Goal: Obtain resource: Download file/media

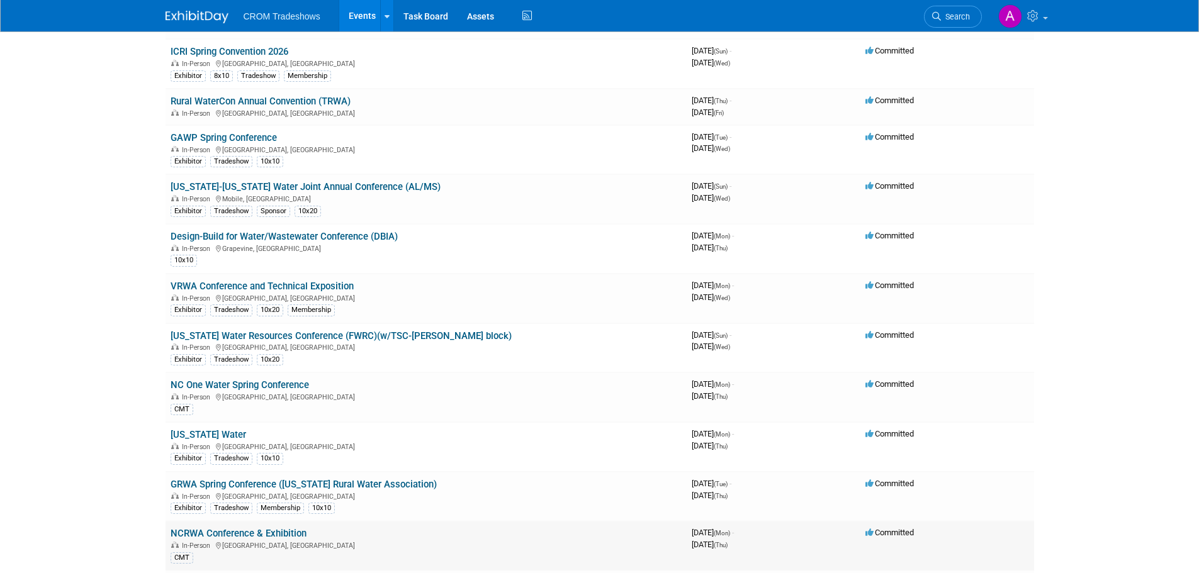
scroll to position [1385, 0]
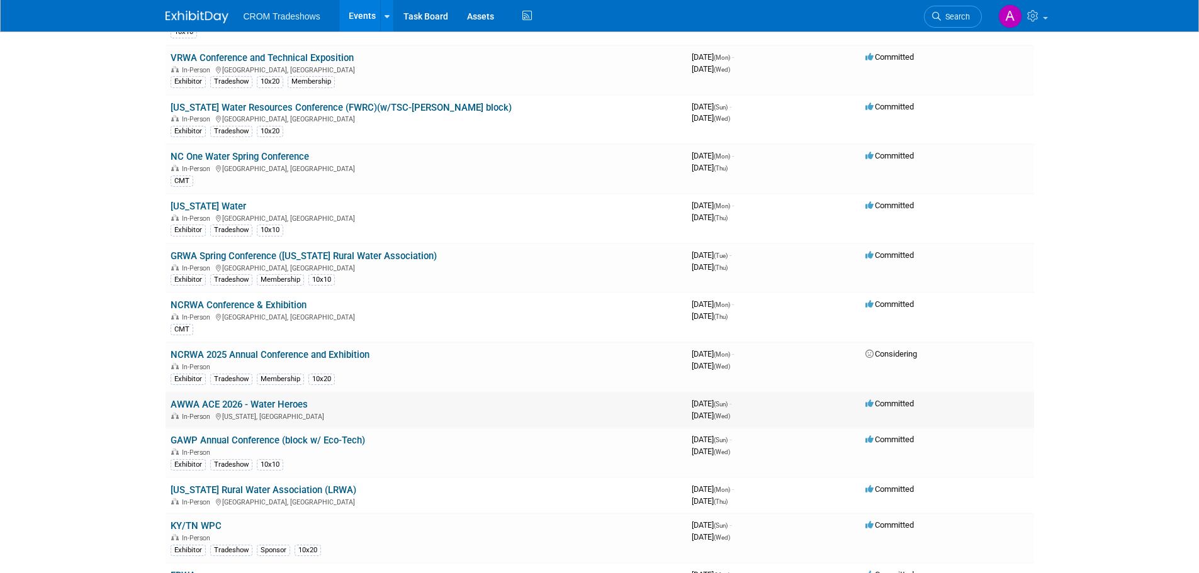
click at [276, 403] on link "AWWA ACE 2026 - Water Heroes" at bounding box center [239, 404] width 137 height 11
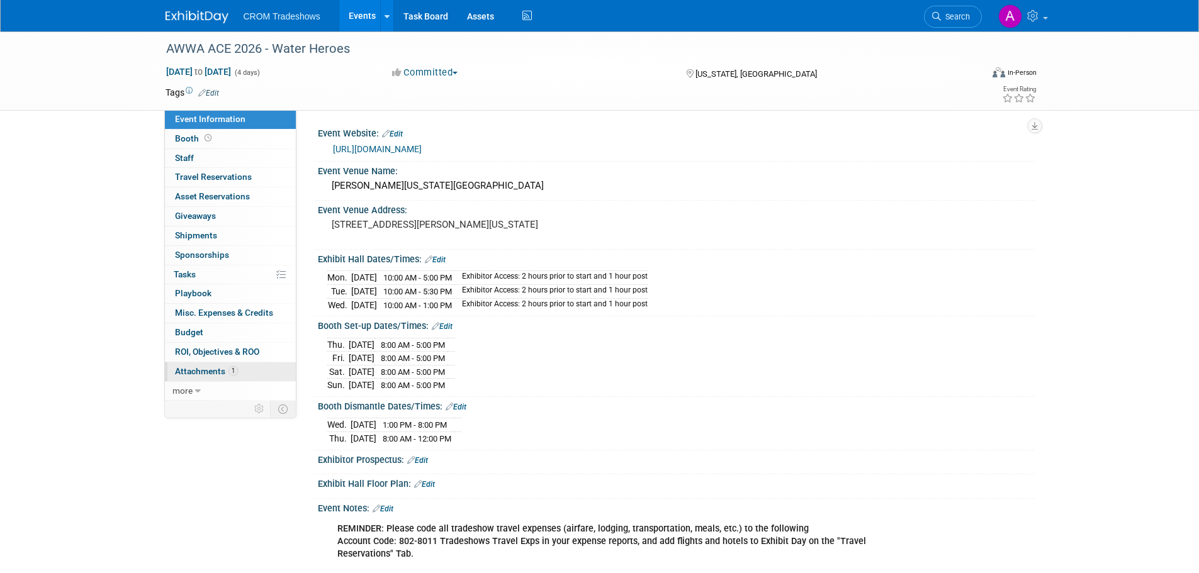
click at [211, 373] on span "Attachments 1" at bounding box center [206, 371] width 63 height 10
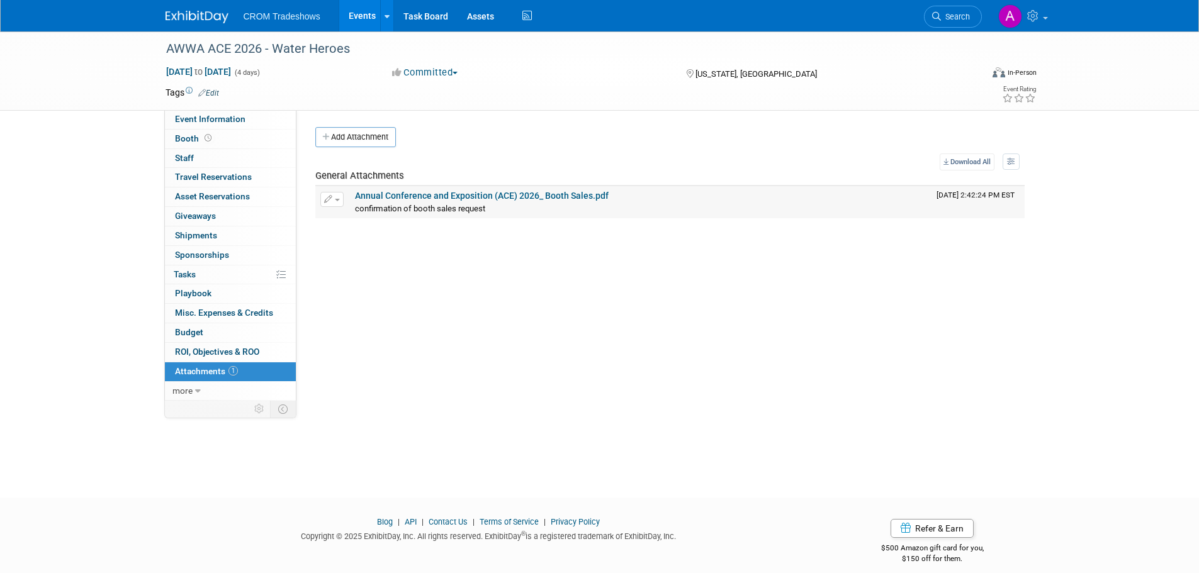
click at [479, 191] on link "Annual Conference and Exposition (ACE) 2026_ Booth Sales.pdf" at bounding box center [482, 196] width 254 height 10
click at [356, 18] on link "Events" at bounding box center [362, 15] width 46 height 31
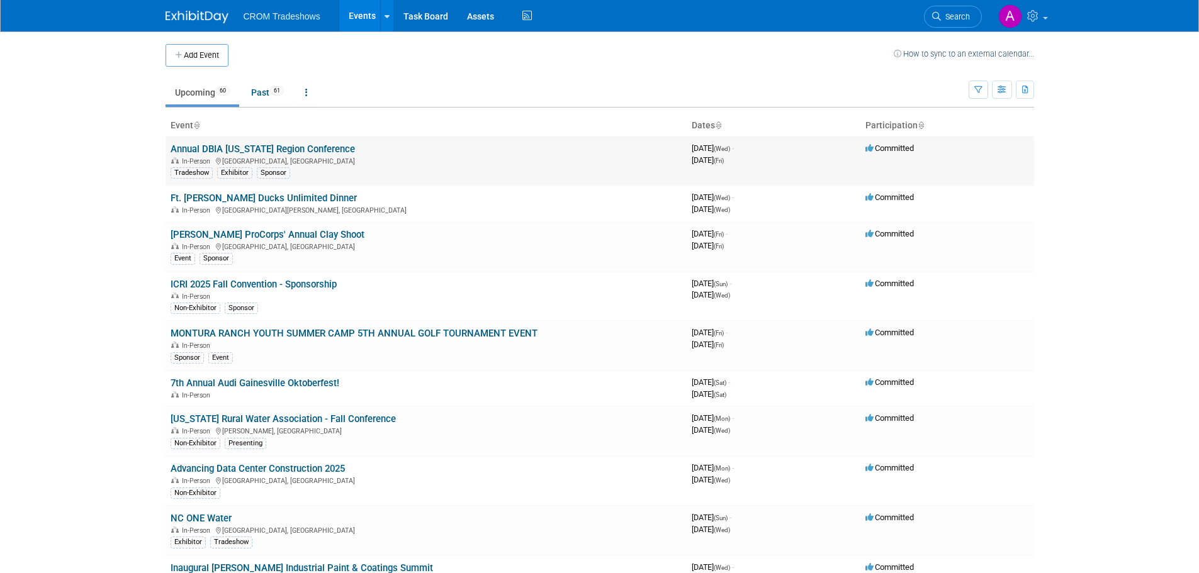
click at [203, 147] on link "Annual DBIA [US_STATE] Region Conference" at bounding box center [263, 149] width 184 height 11
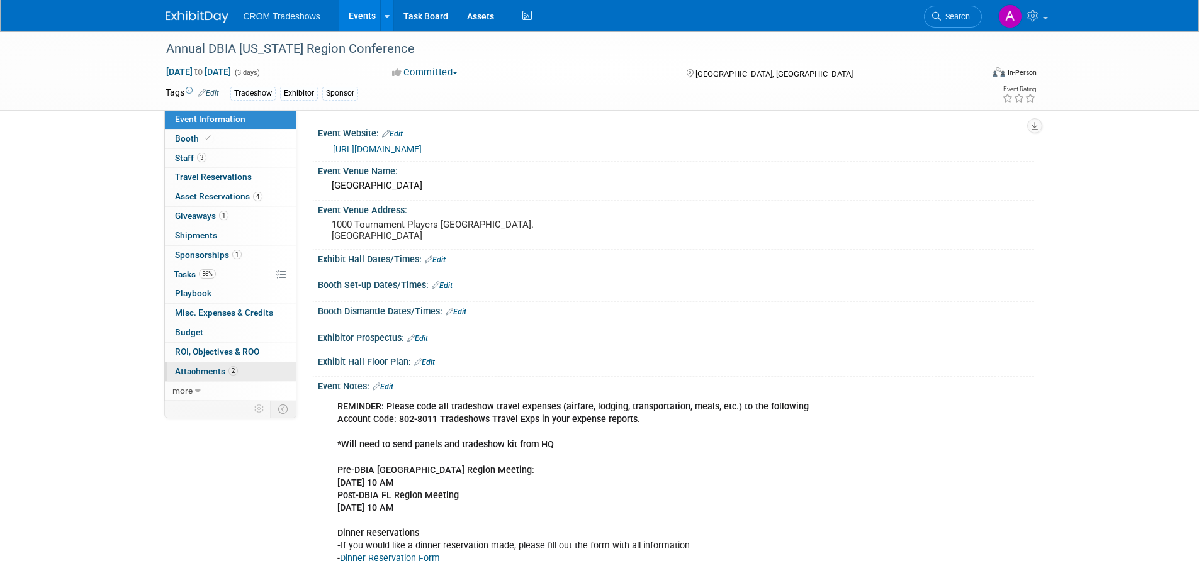
click at [206, 367] on span "Attachments 2" at bounding box center [206, 371] width 63 height 10
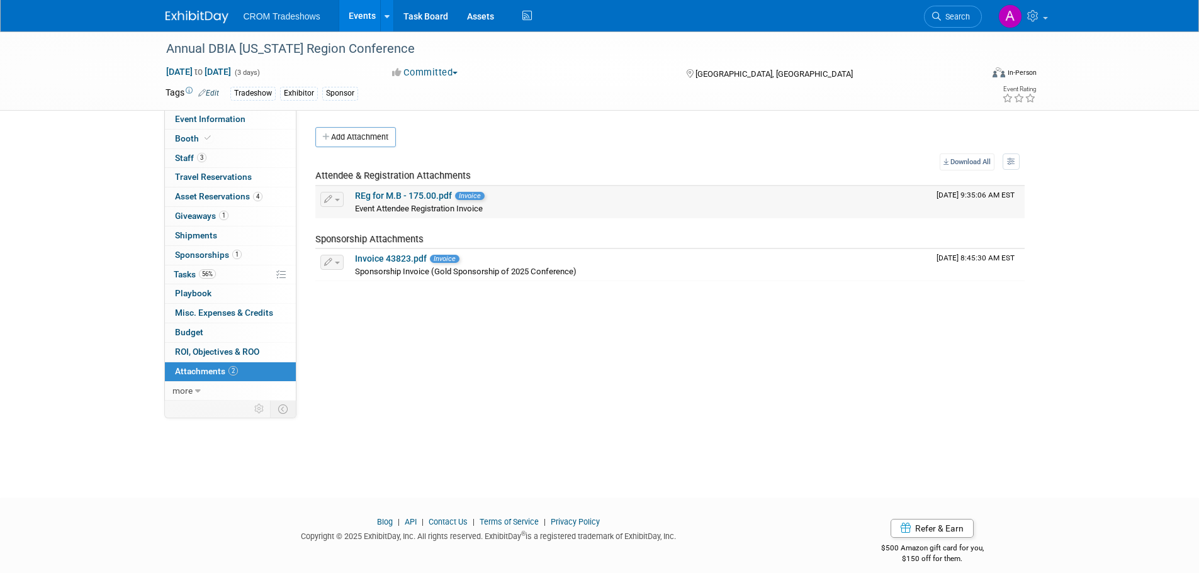
click at [366, 195] on link "REg for M.B - 175.00.pdf" at bounding box center [403, 196] width 97 height 10
click at [398, 260] on link "Invoice 43823.pdf" at bounding box center [391, 259] width 72 height 10
click at [213, 256] on span "Sponsorships 1" at bounding box center [208, 255] width 67 height 10
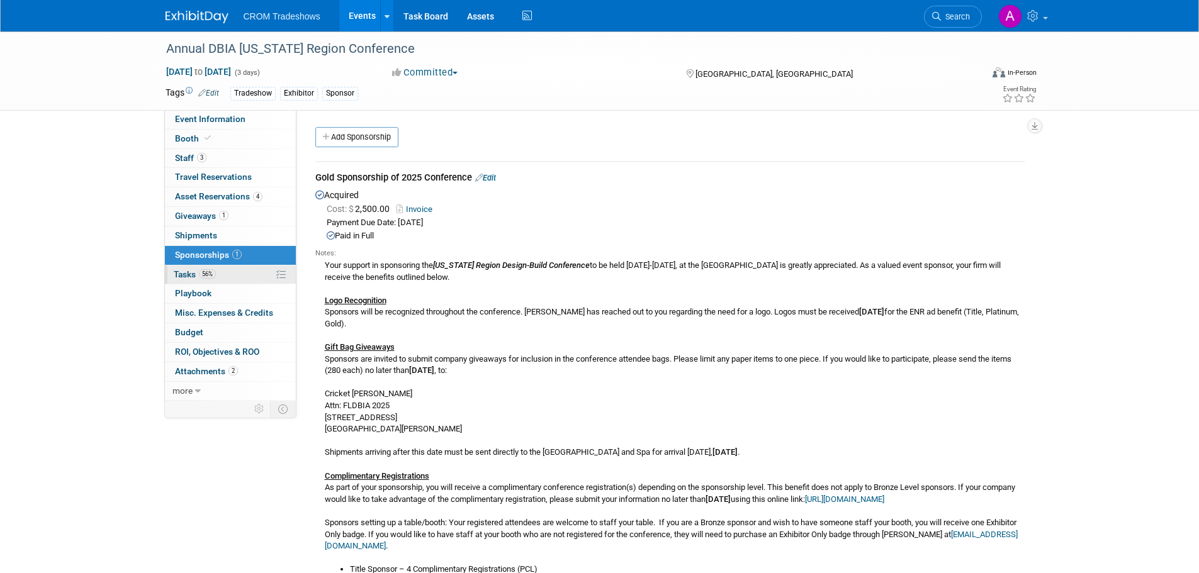
click at [236, 273] on link "56% Tasks 56%" at bounding box center [230, 275] width 131 height 19
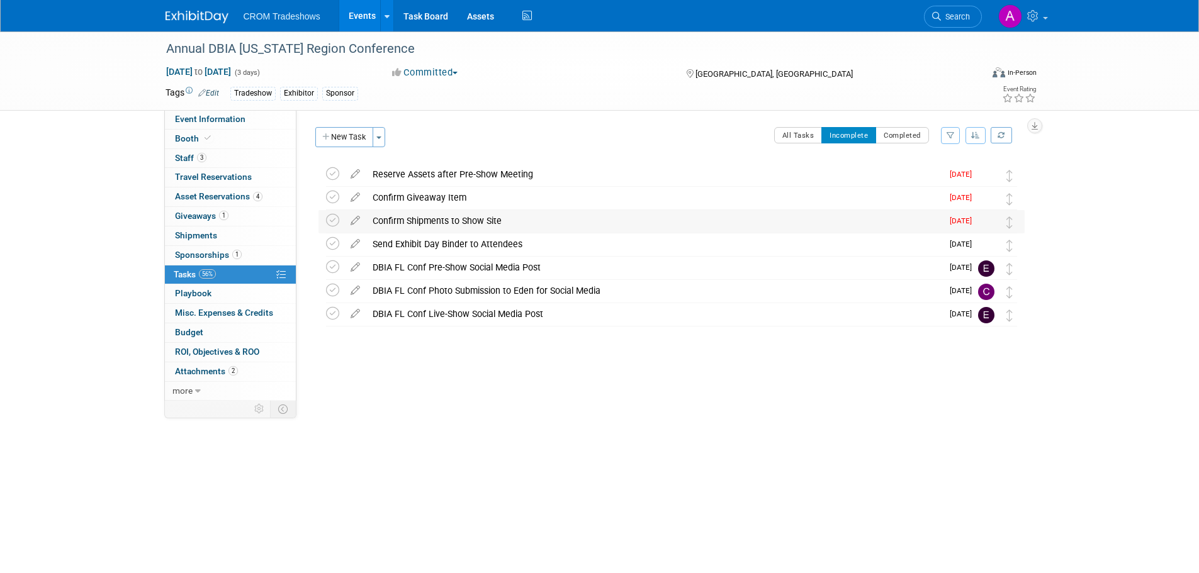
click at [388, 220] on div "Confirm Shipments to Show Site" at bounding box center [654, 220] width 576 height 21
